Goal: Task Accomplishment & Management: Manage account settings

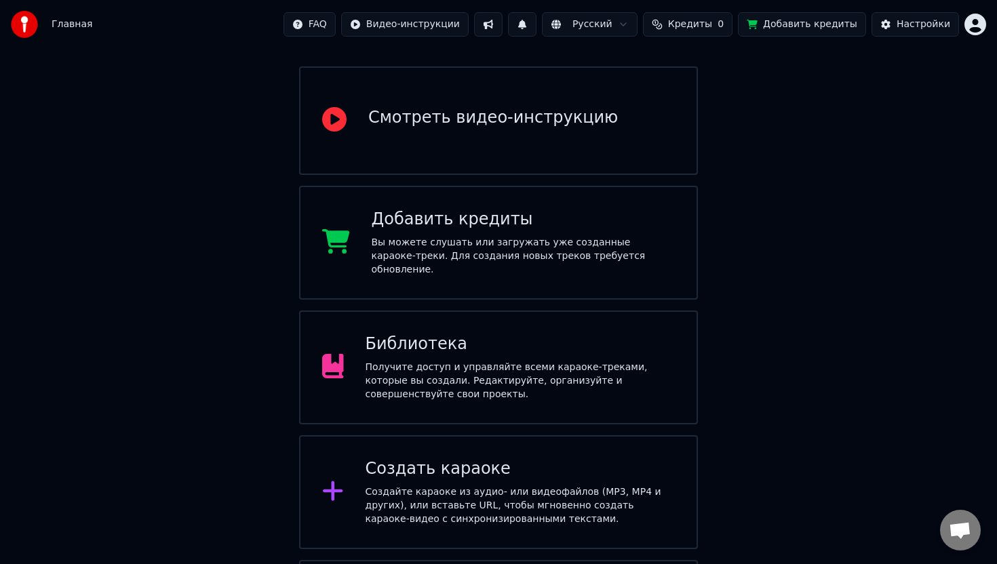
scroll to position [131, 0]
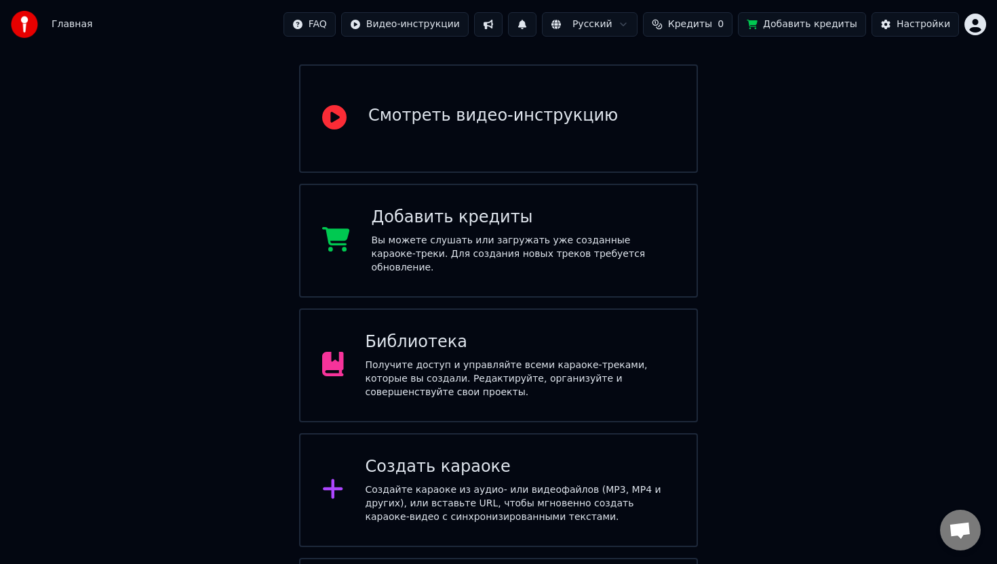
click at [448, 484] on div "Создайте караоке из аудио- или видеофайлов (MP3, MP4 и других), или вставьте UR…" at bounding box center [521, 504] width 310 height 41
click at [981, 29] on html "Главная FAQ Видео-инструкции Русский Кредиты 0 Добавить кредиты Настройки Добро…" at bounding box center [498, 274] width 997 height 811
click at [712, 24] on html "Главная FAQ Видео-инструкции Русский Кредиты 0 Добавить кредиты Настройки Добро…" at bounding box center [498, 274] width 997 height 811
click at [712, 24] on span "Кредиты" at bounding box center [690, 25] width 44 height 14
click at [703, 108] on button "Обновить" at bounding box center [698, 102] width 82 height 24
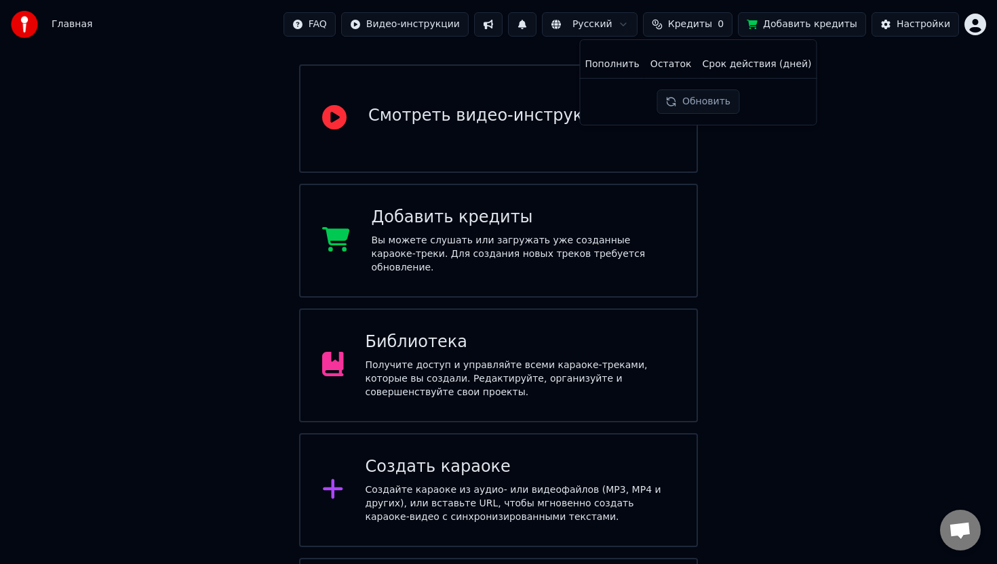
click at [703, 108] on button "Обновить" at bounding box center [698, 102] width 82 height 24
click at [703, 108] on div "Обновить" at bounding box center [695, 102] width 98 height 24
click at [982, 26] on html "Главная FAQ Видео-инструкции Русский Кредиты 0 Добавить кредиты Настройки Добро…" at bounding box center [498, 274] width 997 height 811
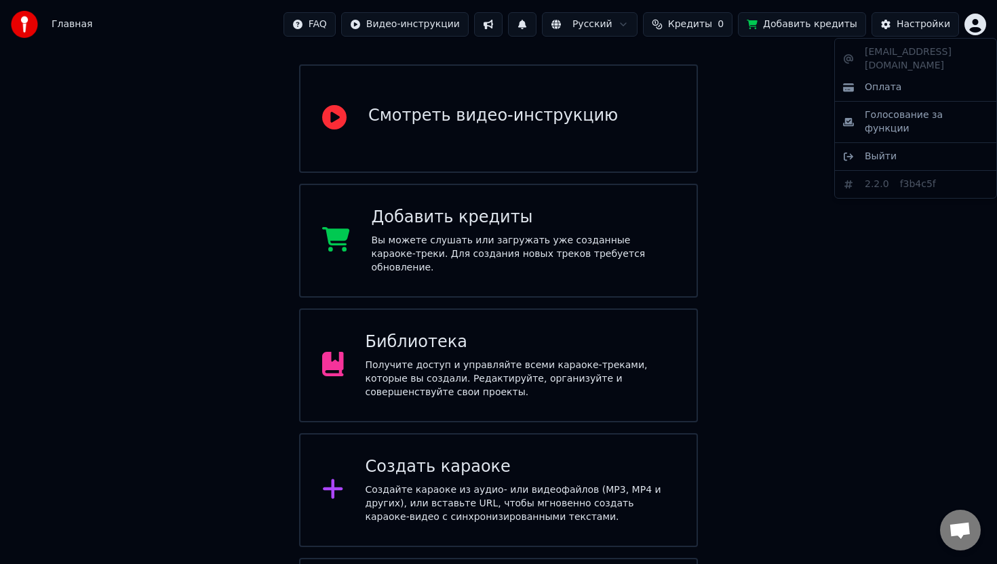
click at [708, 22] on html "Главная FAQ Видео-инструкции Русский Кредиты 0 Добавить кредиты Настройки Добро…" at bounding box center [498, 274] width 997 height 811
click at [708, 22] on span "Кредиты" at bounding box center [690, 25] width 44 height 14
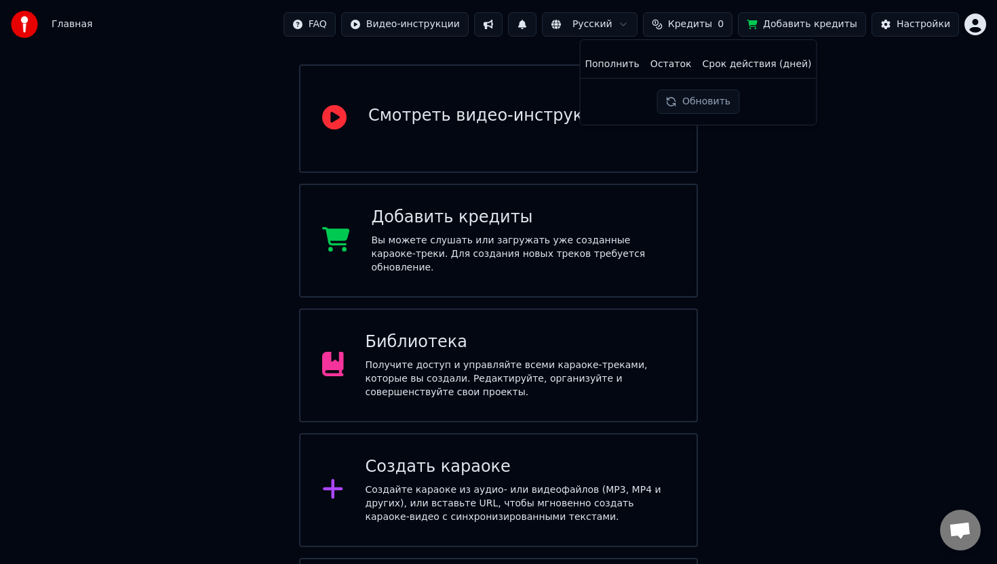
click at [695, 98] on button "Обновить" at bounding box center [698, 102] width 82 height 24
click at [780, 67] on th "Срок действия (дней)" at bounding box center [757, 64] width 120 height 27
click at [615, 64] on th "Пополнить" at bounding box center [611, 64] width 65 height 27
click at [615, 74] on th "Пополнить" at bounding box center [611, 64] width 65 height 27
click at [695, 99] on button "Обновить" at bounding box center [698, 102] width 82 height 24
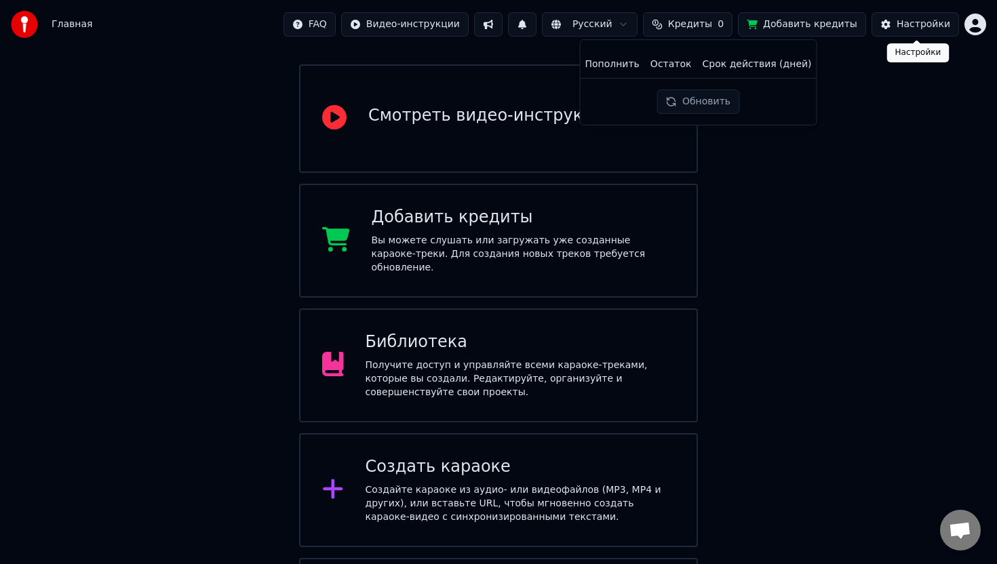
click at [918, 22] on div "Настройки" at bounding box center [924, 25] width 54 height 14
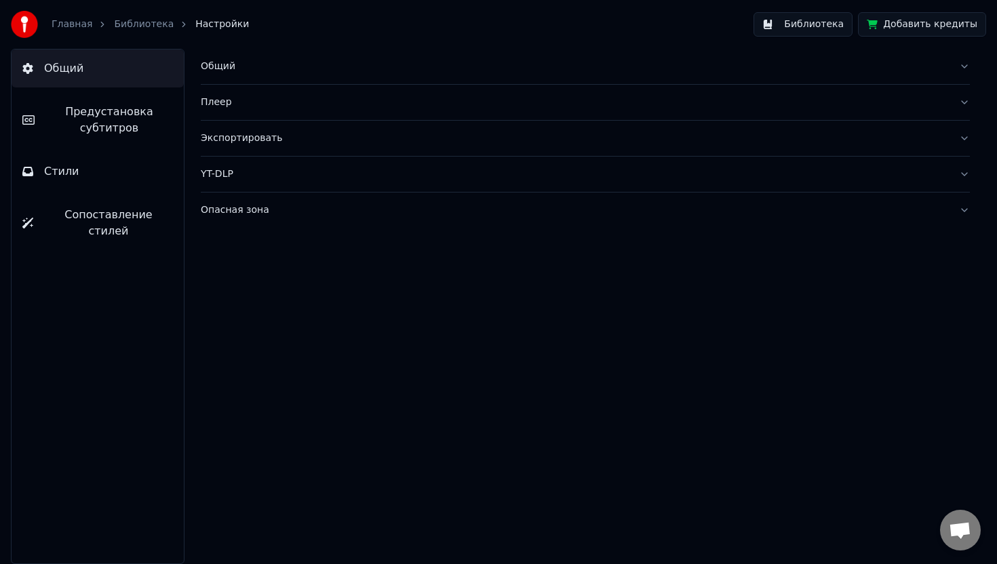
click at [941, 25] on button "Добавить кредиты" at bounding box center [922, 24] width 128 height 24
click at [82, 24] on link "Главная" at bounding box center [72, 25] width 41 height 14
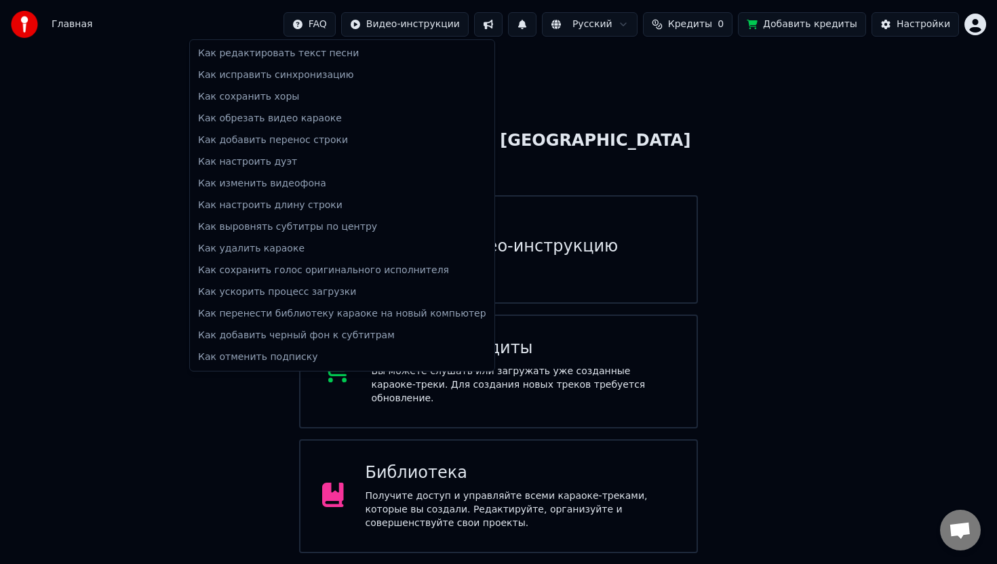
click at [332, 20] on html "Главная FAQ Видео-инструкции Русский Кредиты 0 Добавить кредиты Настройки Добро…" at bounding box center [498, 405] width 997 height 811
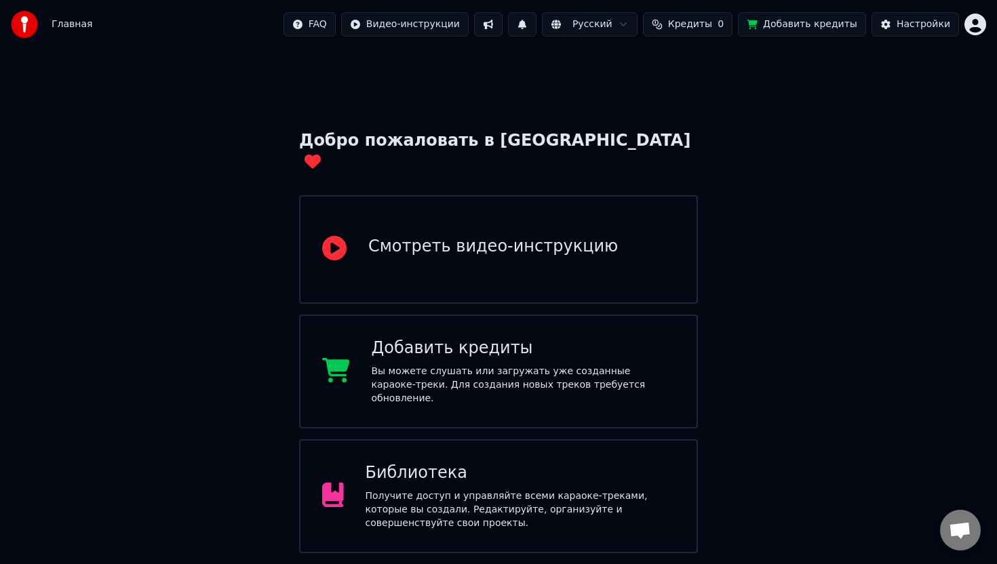
click at [712, 28] on span "Кредиты" at bounding box center [690, 25] width 44 height 14
click at [679, 110] on button "Обновить" at bounding box center [698, 102] width 82 height 24
click at [682, 104] on button "Обновить" at bounding box center [698, 102] width 82 height 24
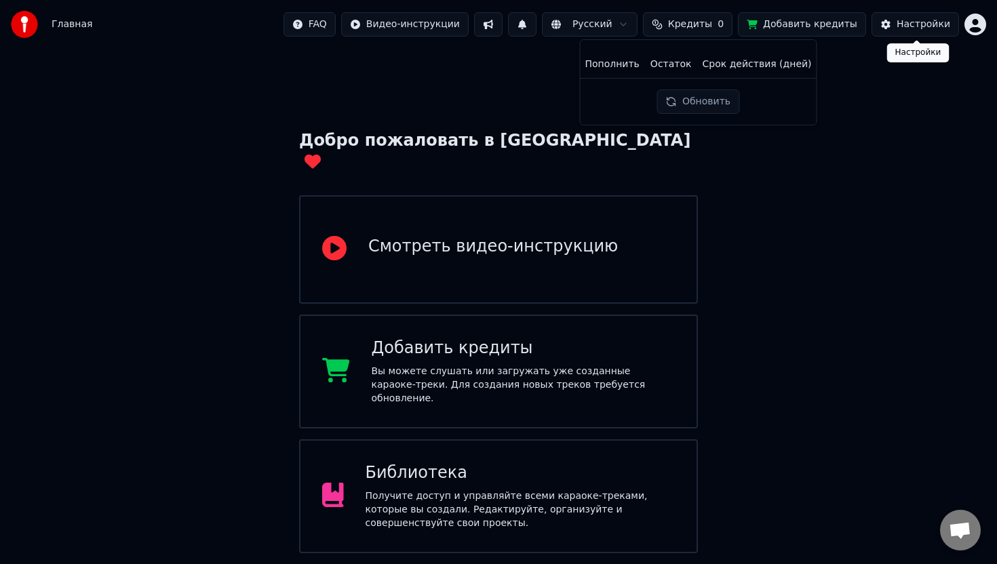
click at [931, 25] on div "Настройки" at bounding box center [924, 25] width 54 height 14
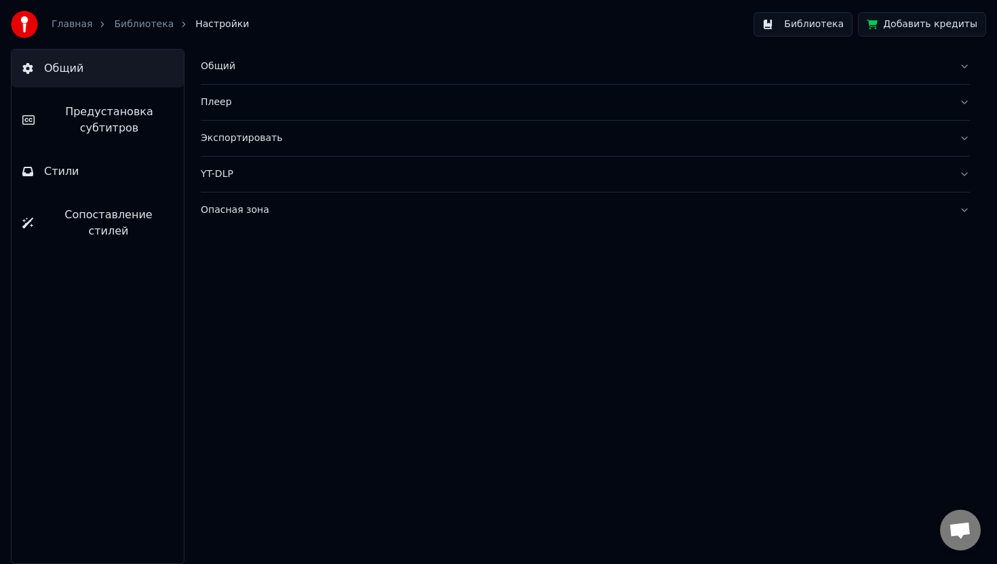
click at [267, 212] on div "Опасная зона" at bounding box center [574, 210] width 747 height 14
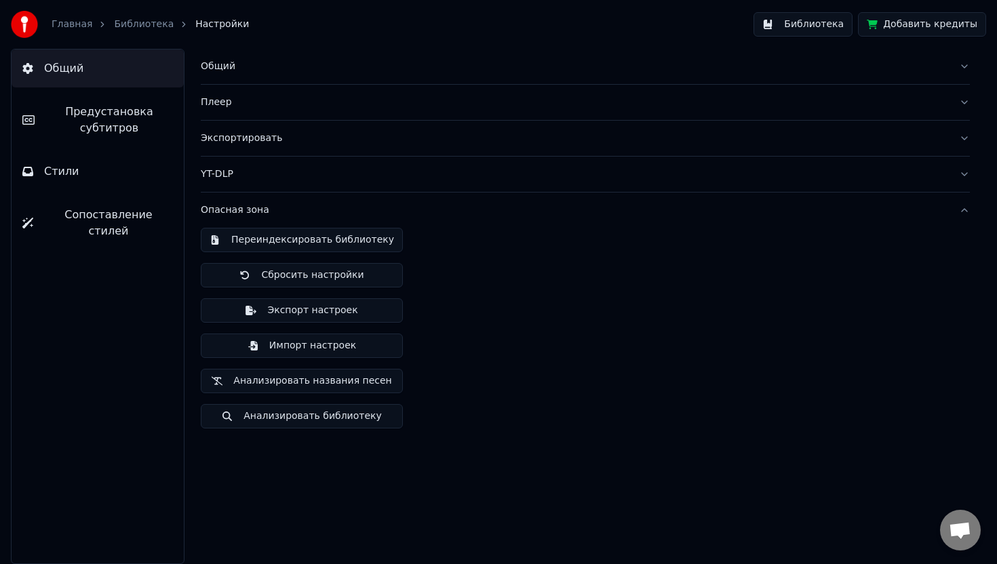
click at [82, 24] on link "Главная" at bounding box center [72, 25] width 41 height 14
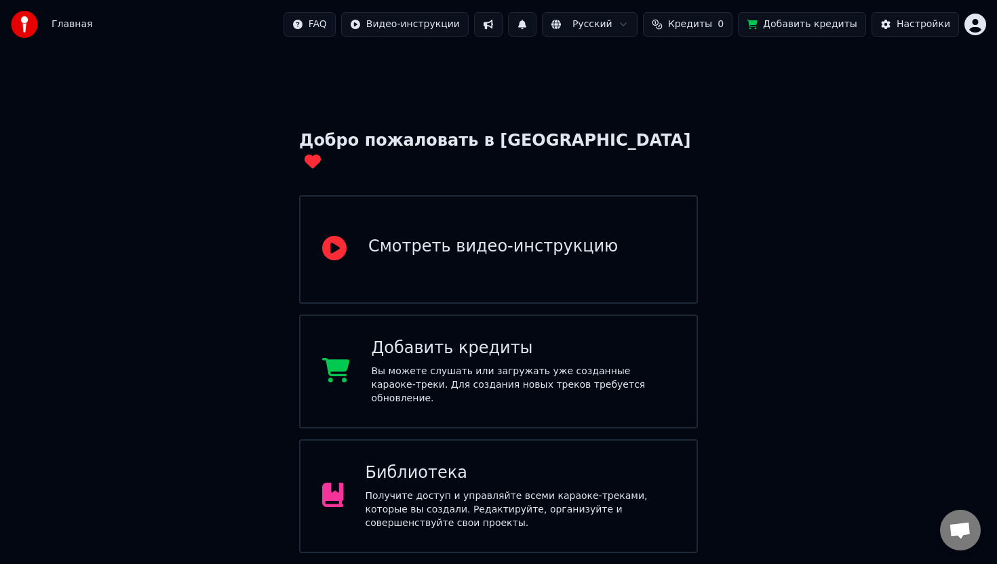
click at [982, 30] on html "Главная FAQ Видео-инструкции Русский Кредиты 0 Добавить кредиты Настройки Добро…" at bounding box center [498, 339] width 997 height 678
click at [899, 16] on html "Главная FAQ Видео-инструкции Русский Кредиты 0 Добавить кредиты Настройки Добро…" at bounding box center [498, 339] width 997 height 678
click at [899, 16] on button "Настройки" at bounding box center [915, 24] width 87 height 24
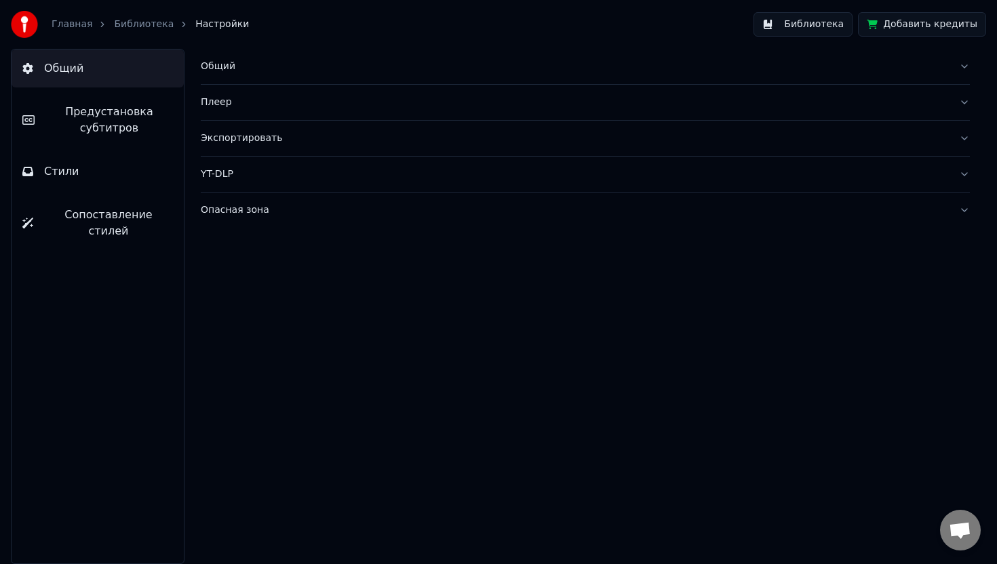
click at [83, 26] on link "Главная" at bounding box center [72, 25] width 41 height 14
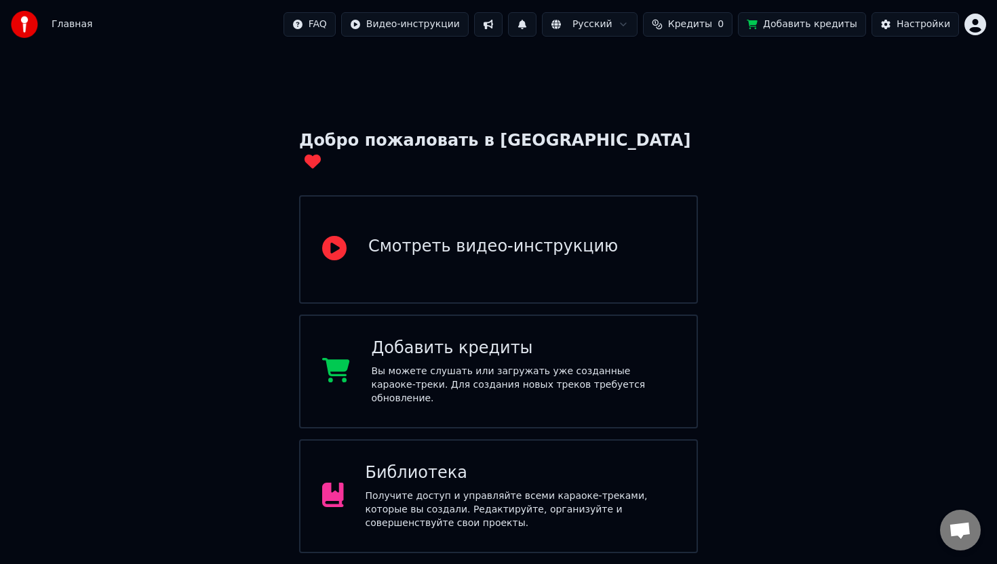
scroll to position [9, 0]
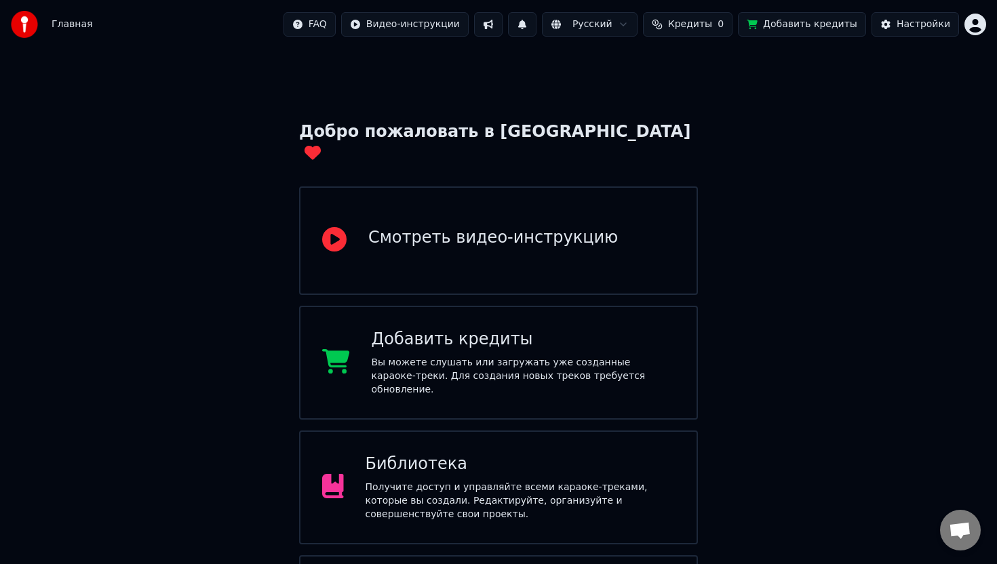
click at [709, 20] on span "Кредиты" at bounding box center [690, 25] width 44 height 14
click at [701, 117] on div "Пополнить Остаток Срок действия (дней) Обновить" at bounding box center [698, 82] width 237 height 86
click at [696, 106] on button "Обновить" at bounding box center [698, 102] width 82 height 24
click at [696, 106] on div "Обновить" at bounding box center [695, 102] width 98 height 24
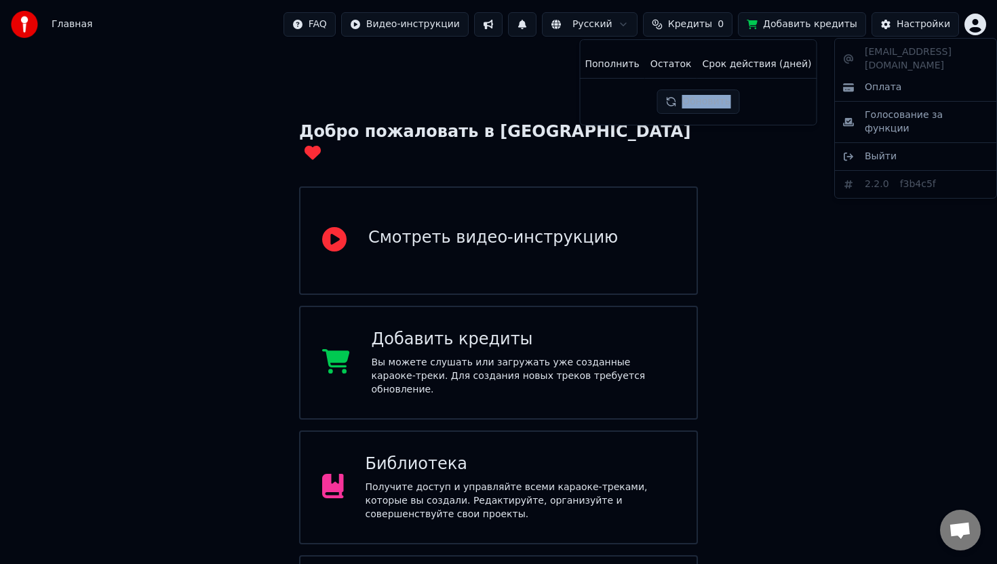
click at [974, 30] on html "Главная FAQ Видео-инструкции Русский Кредиты 0 Добавить кредиты Настройки Добро…" at bounding box center [498, 330] width 997 height 678
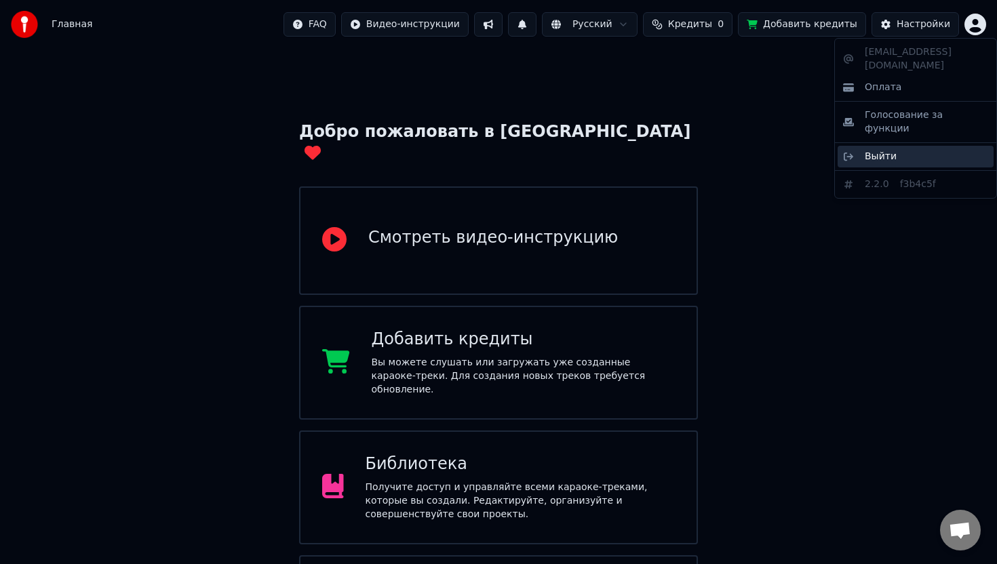
click at [876, 150] on span "Выйти" at bounding box center [881, 157] width 32 height 14
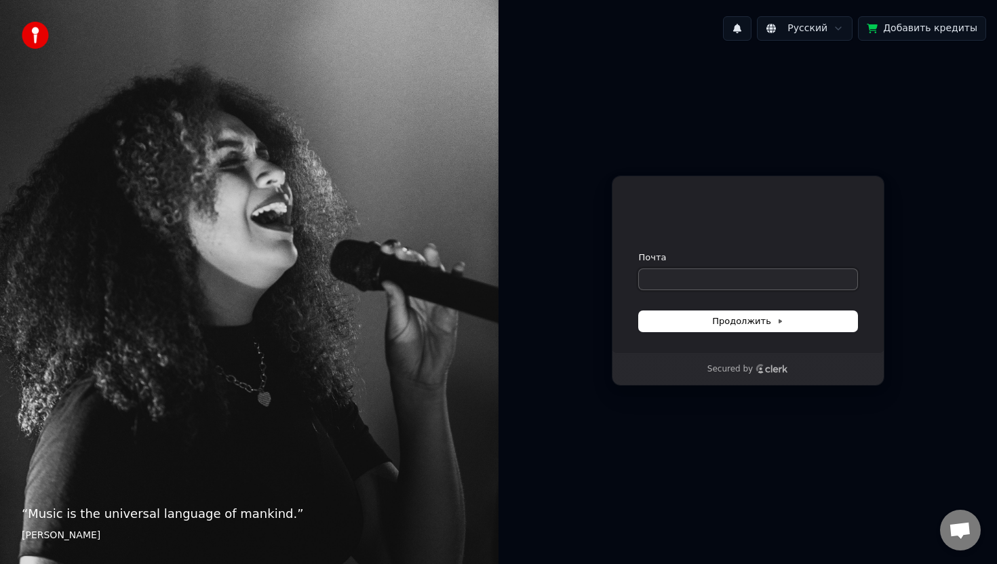
click at [692, 282] on input "Почта" at bounding box center [748, 279] width 218 height 20
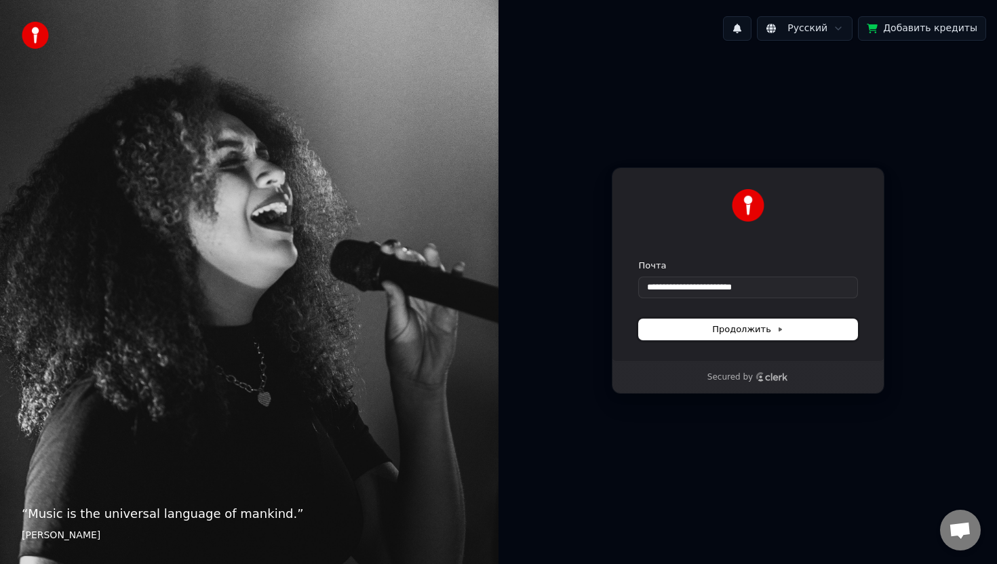
click at [787, 326] on button "Продолжить" at bounding box center [748, 329] width 218 height 20
type input "**********"
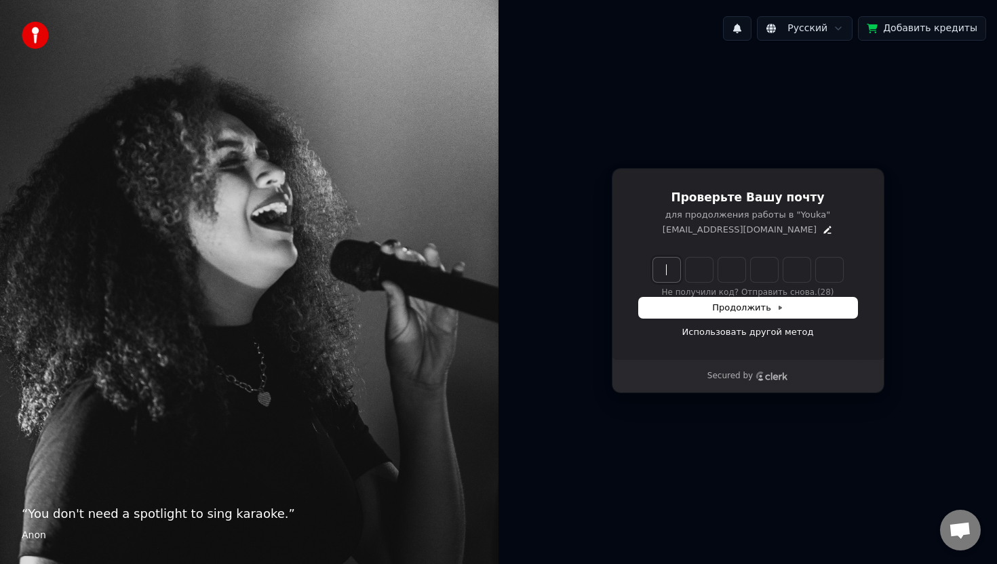
click at [661, 265] on input "Enter verification code" at bounding box center [761, 270] width 217 height 24
type input "******"
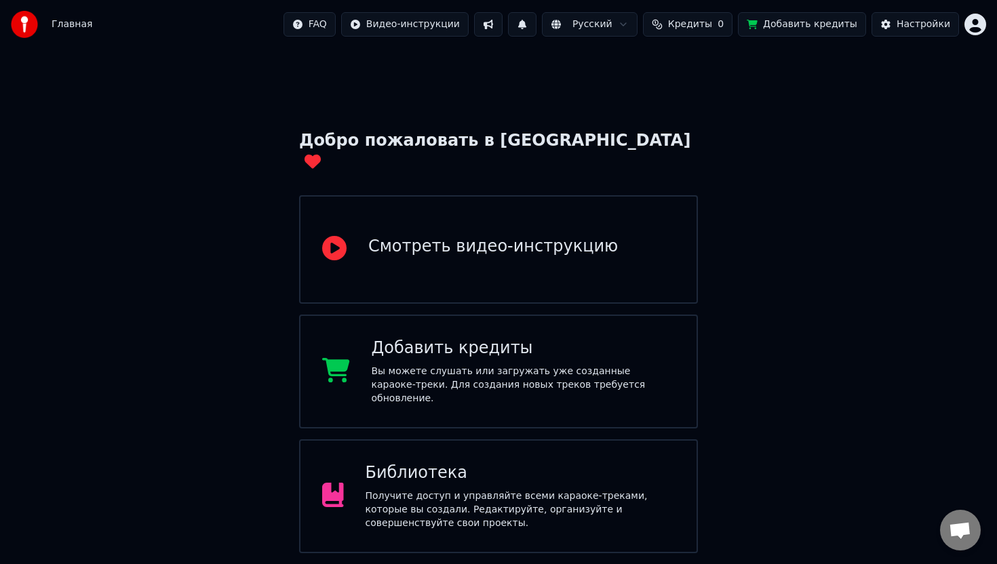
click at [710, 24] on span "Кредиты" at bounding box center [690, 25] width 44 height 14
click at [673, 64] on th "Остаток" at bounding box center [671, 64] width 52 height 27
click at [720, 64] on th "Срок действия (дней)" at bounding box center [757, 64] width 120 height 27
click at [533, 30] on button at bounding box center [522, 24] width 28 height 24
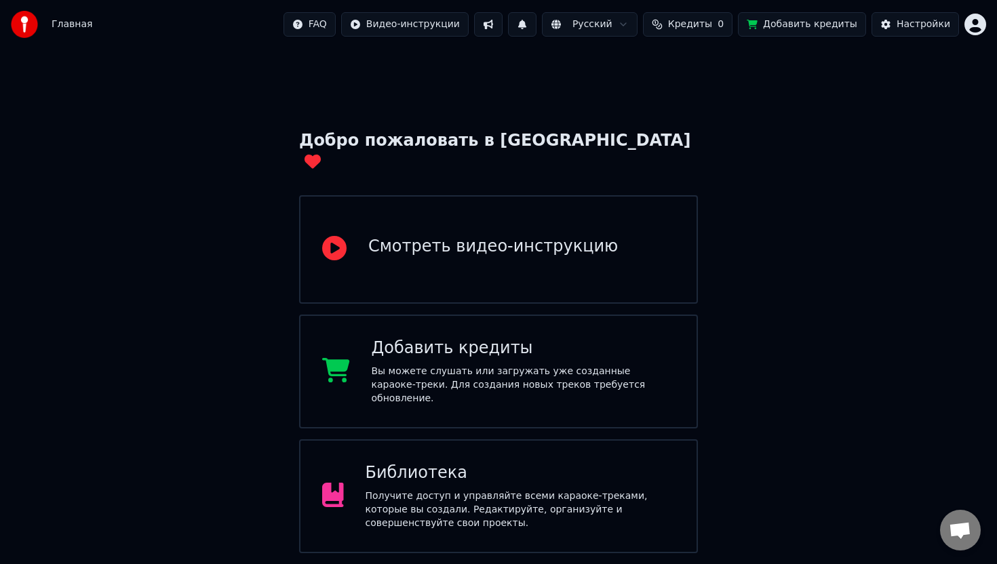
click at [591, 31] on html "Главная FAQ Видео-инструкции Русский Кредиты 0 Добавить кредиты Настройки Добро…" at bounding box center [498, 339] width 997 height 678
click at [434, 26] on html "Главная FAQ Видео-инструкции Русский Кредиты 0 Добавить кредиты Настройки Добро…" at bounding box center [498, 339] width 997 height 678
click at [338, 21] on html "Главная FAQ Видео-инструкции Русский Кредиты 0 Добавить кредиты Настройки Добро…" at bounding box center [498, 339] width 997 height 678
